Goal: Task Accomplishment & Management: Use online tool/utility

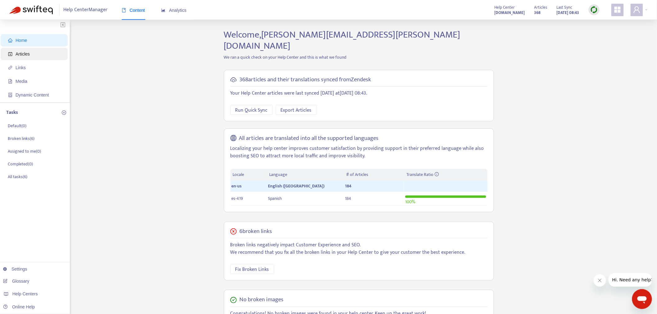
click at [42, 56] on span "Articles" at bounding box center [35, 54] width 55 height 12
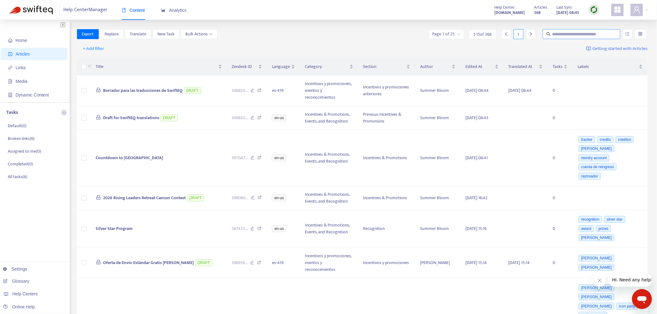
click at [559, 38] on span at bounding box center [582, 34] width 78 height 10
click at [559, 37] on input "text" at bounding box center [582, 34] width 60 height 7
paste input "**********"
type input "**********"
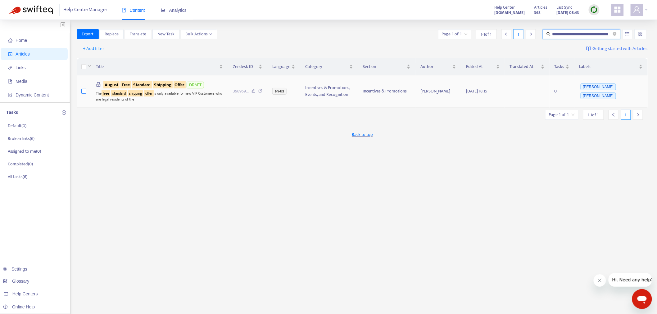
click at [85, 94] on label at bounding box center [83, 91] width 5 height 7
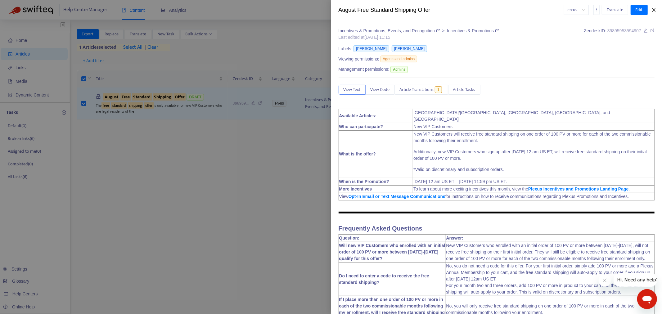
click at [652, 12] on icon "close" at bounding box center [654, 9] width 5 height 5
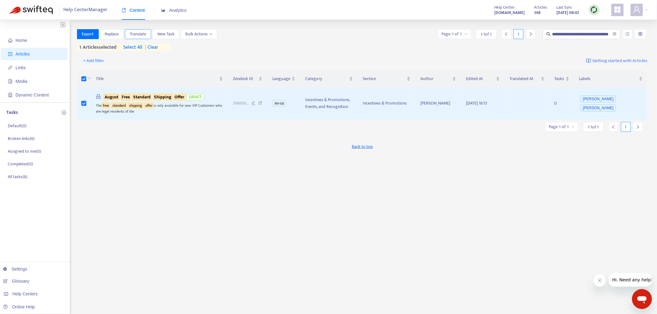
click at [144, 36] on span "Translate" at bounding box center [138, 34] width 16 height 7
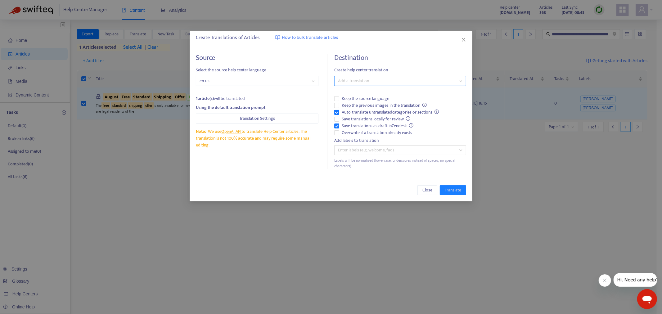
click at [355, 84] on div at bounding box center [397, 80] width 123 height 7
click at [350, 103] on div "Spanish ( es-419 )" at bounding box center [400, 103] width 122 height 7
drag, startPoint x: 448, startPoint y: 188, endPoint x: 444, endPoint y: 190, distance: 3.8
click at [448, 188] on span "Translate" at bounding box center [453, 190] width 16 height 7
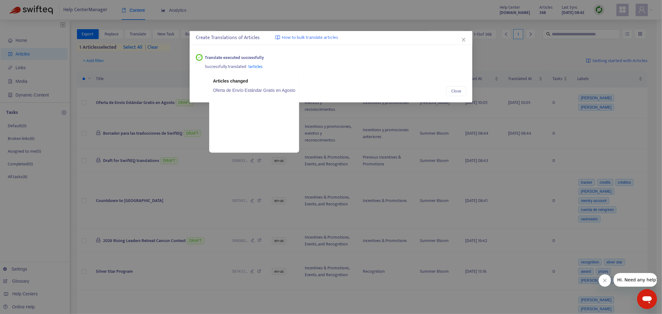
click at [244, 90] on link "Oferta de Envío Estándar Gratis en Agosto" at bounding box center [254, 90] width 82 height 7
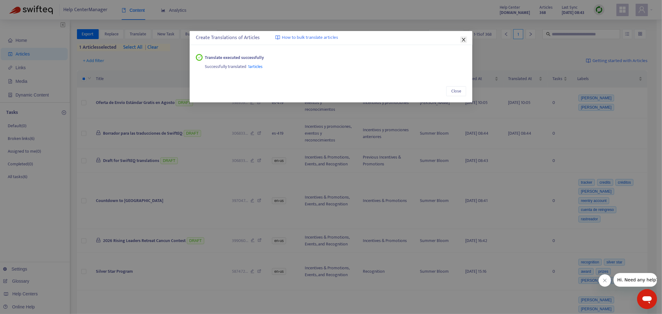
click at [462, 38] on icon "close" at bounding box center [463, 39] width 5 height 5
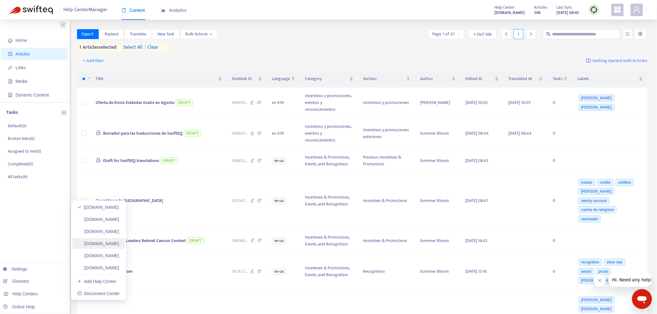
click at [119, 241] on link "ayuda.plexusworldwide.com.mx" at bounding box center [98, 243] width 42 height 5
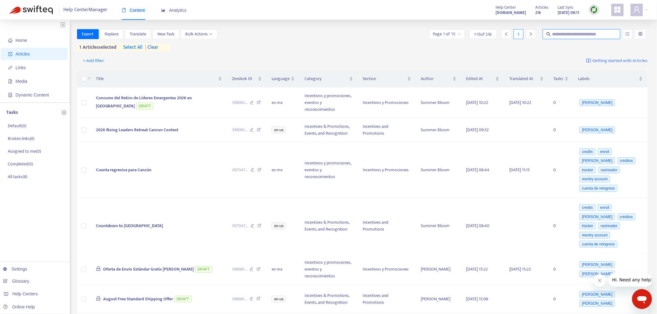
click at [573, 34] on input "text" at bounding box center [582, 34] width 60 height 7
paste input "**********"
type input "**********"
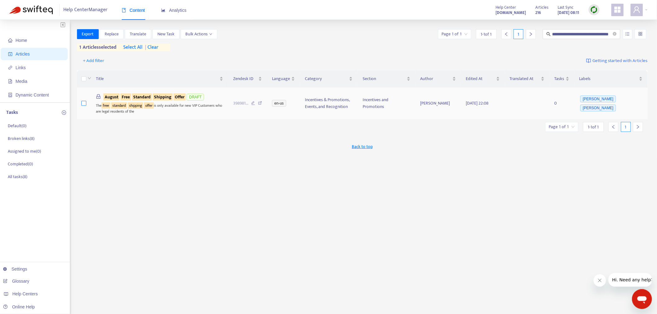
scroll to position [0, 0]
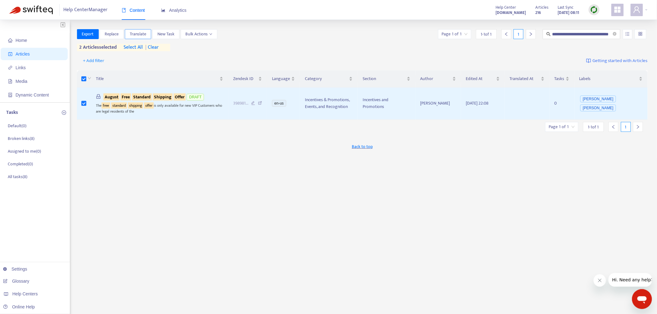
click at [140, 34] on span "Translate" at bounding box center [138, 34] width 16 height 7
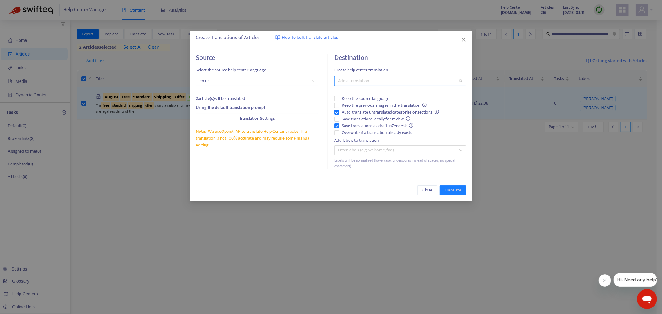
click at [351, 83] on div at bounding box center [397, 80] width 123 height 7
click at [357, 103] on div "Spanish (Mexico) ( es-mx )" at bounding box center [400, 103] width 122 height 7
click at [458, 193] on span "Translate" at bounding box center [453, 190] width 16 height 7
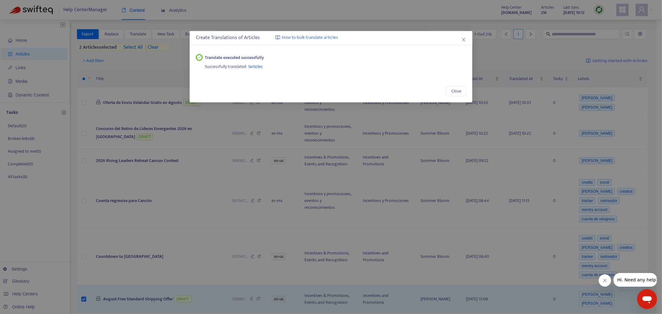
click at [258, 65] on span "1 articles" at bounding box center [255, 66] width 15 height 7
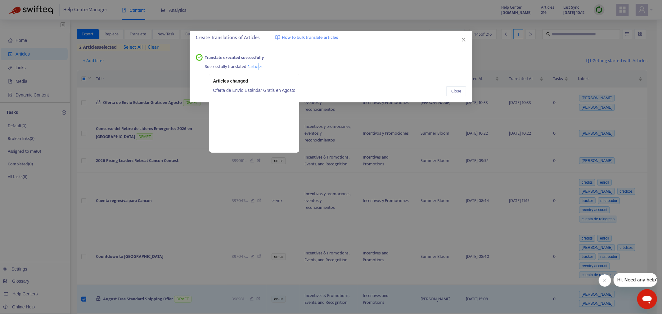
click at [275, 92] on link "Oferta de Envío Estándar Gratis en Agosto" at bounding box center [254, 90] width 82 height 7
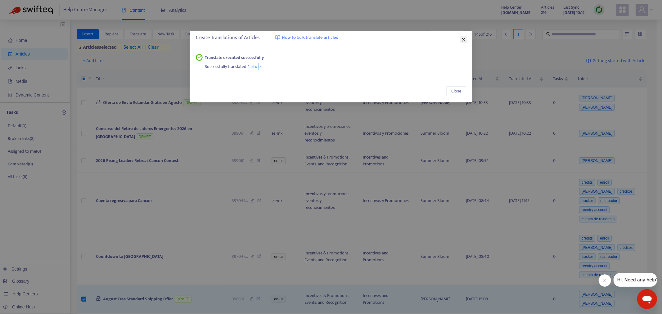
click at [466, 38] on icon "close" at bounding box center [463, 39] width 5 height 5
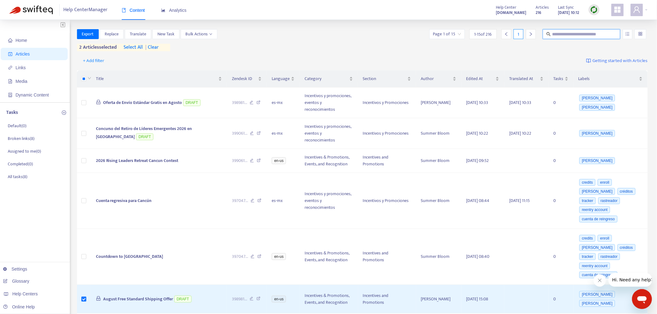
click at [556, 37] on input "text" at bounding box center [582, 34] width 60 height 7
paste input "**********"
type input "**********"
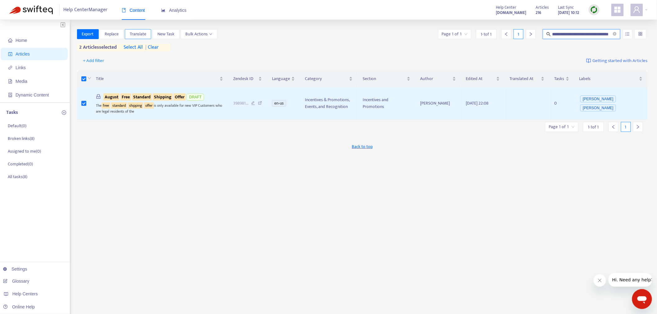
click at [135, 34] on span "Translate" at bounding box center [138, 34] width 16 height 7
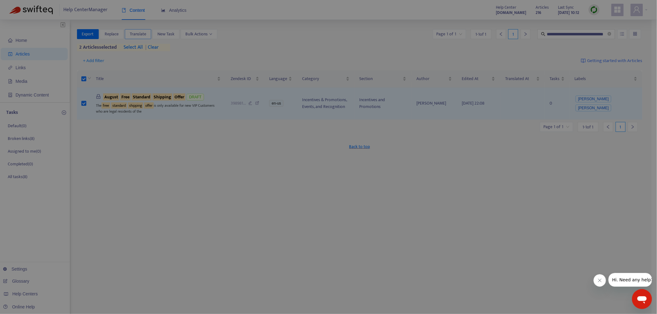
scroll to position [0, 0]
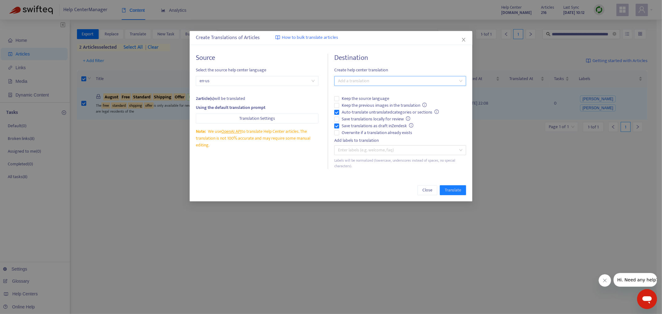
click at [349, 78] on div at bounding box center [397, 80] width 123 height 7
click at [344, 104] on div "Spanish (Mexico) ( es-mx )" at bounding box center [400, 103] width 122 height 7
click at [336, 129] on label "Overwrite if a translation already exists" at bounding box center [400, 132] width 132 height 7
click at [452, 187] on button "Translate" at bounding box center [453, 190] width 26 height 10
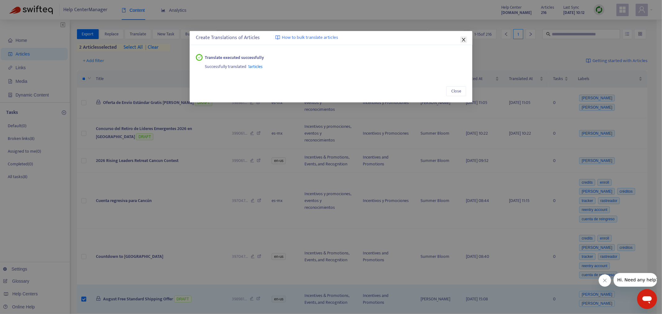
click at [464, 40] on icon "close" at bounding box center [463, 40] width 3 height 4
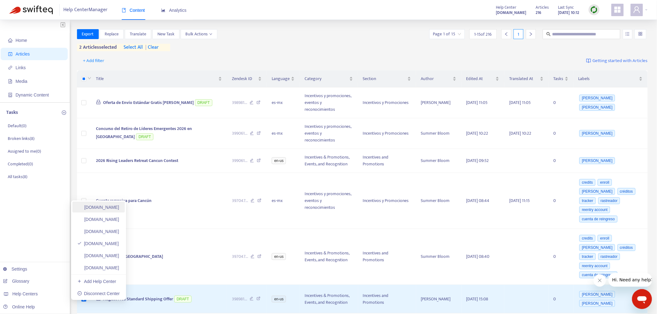
click at [119, 205] on link "helpcenter.plexusworldwide.com" at bounding box center [98, 207] width 42 height 5
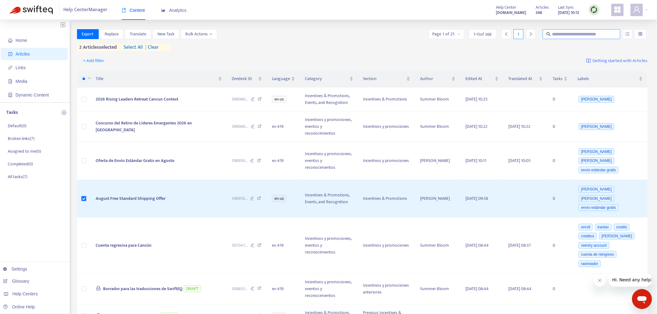
click at [567, 35] on input "text" at bounding box center [582, 34] width 60 height 7
paste input "**********"
type input "**********"
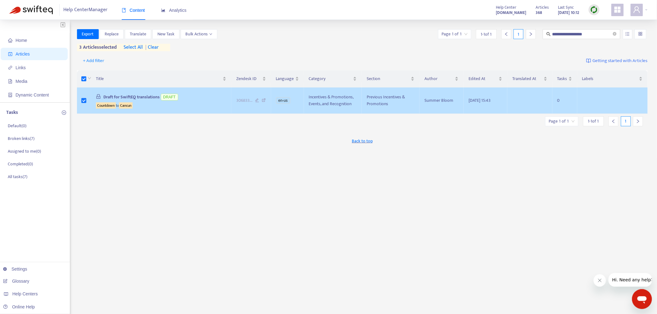
click at [134, 97] on span "Draft for SwiftEQ translations" at bounding box center [131, 96] width 56 height 7
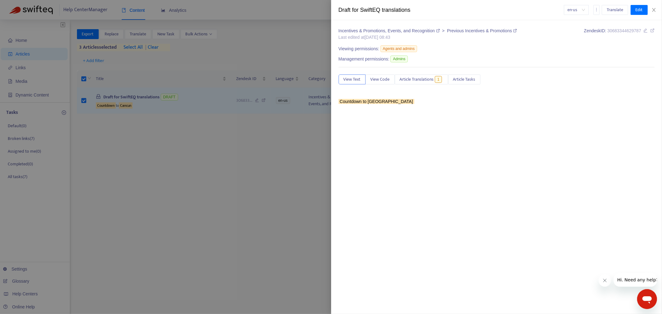
click at [128, 150] on div at bounding box center [331, 157] width 662 height 314
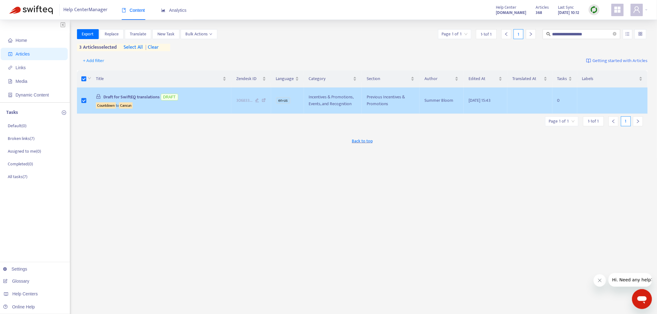
click at [147, 98] on span "Draft for SwiftEQ translations" at bounding box center [131, 96] width 56 height 7
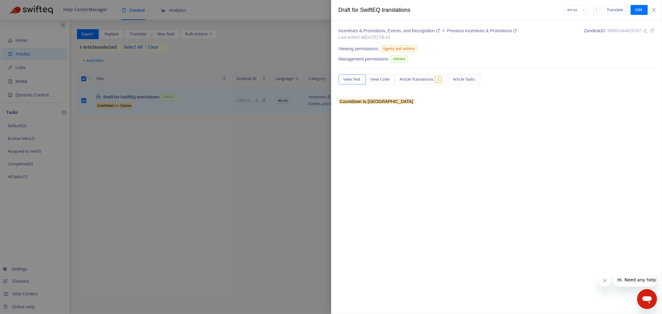
click at [131, 159] on div at bounding box center [331, 157] width 662 height 314
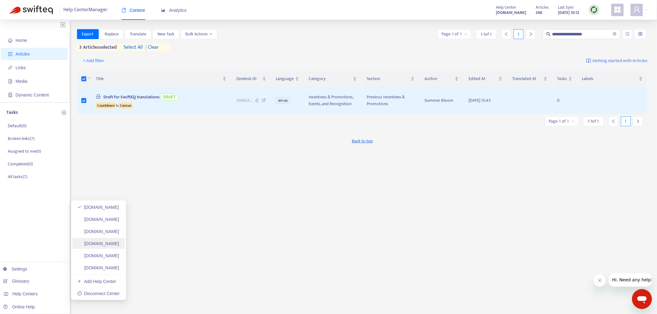
click at [119, 243] on link "ayuda.plexusworldwide.com.mx" at bounding box center [98, 243] width 42 height 5
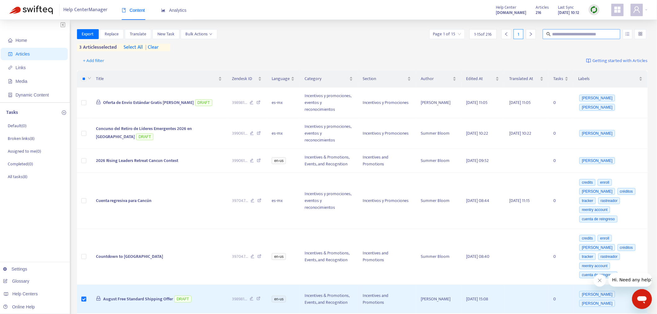
click at [564, 35] on input "text" at bounding box center [582, 34] width 60 height 7
paste input "**********"
type input "**********"
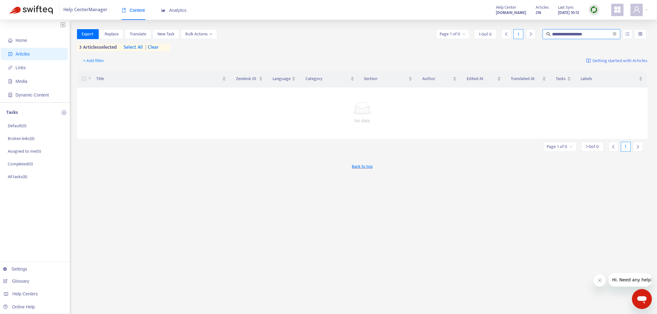
drag, startPoint x: 595, startPoint y: 11, endPoint x: 595, endPoint y: 14, distance: 3.4
click at [595, 11] on img at bounding box center [594, 10] width 8 height 8
click at [613, 24] on link "Quick Sync" at bounding box center [607, 22] width 26 height 7
